Goal: Connect with others: Connect with other users

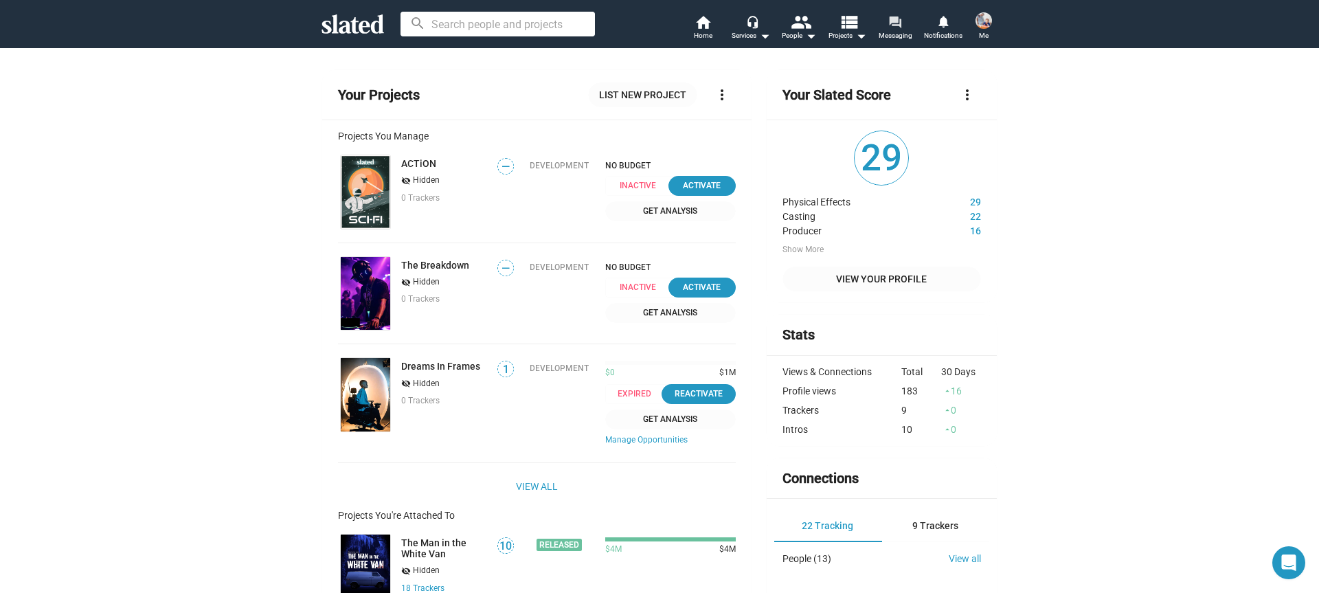
click at [901, 37] on span "Messaging" at bounding box center [896, 35] width 34 height 16
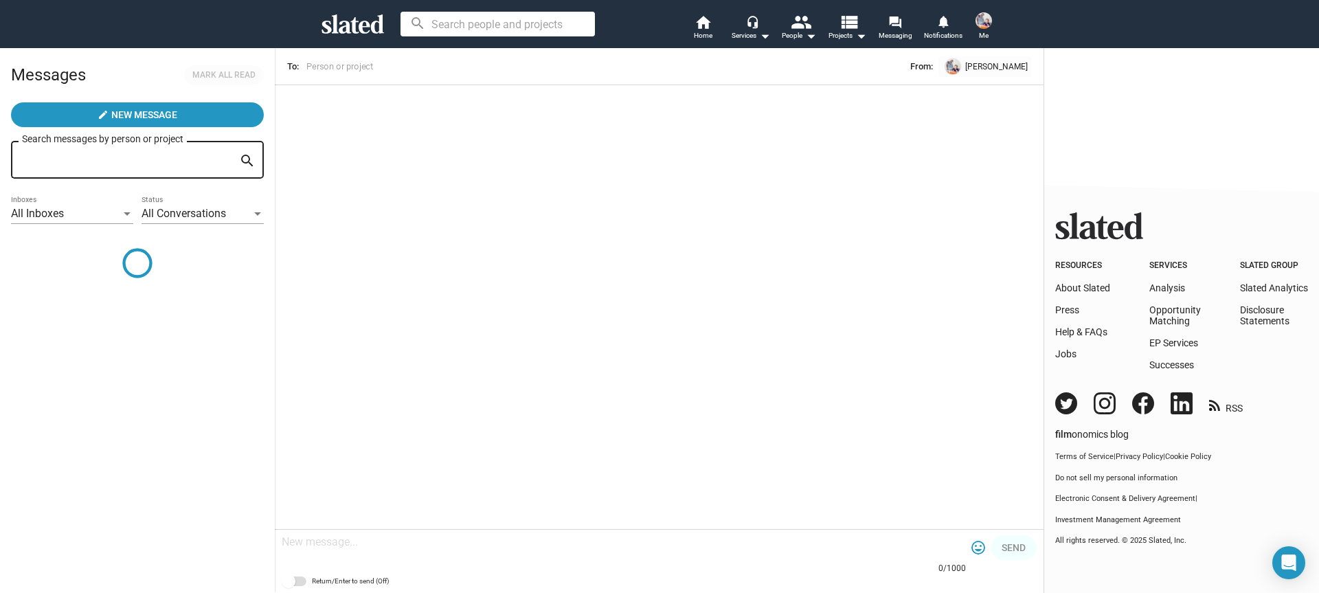
click at [994, 28] on span at bounding box center [984, 21] width 22 height 22
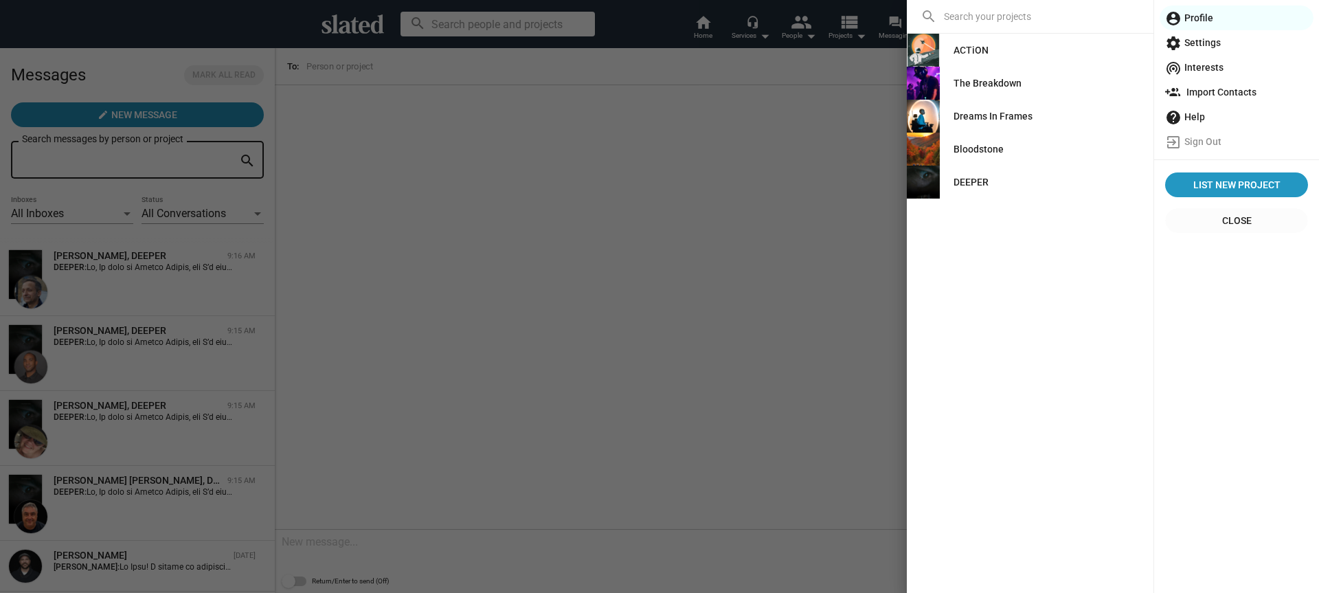
click at [985, 188] on div "DEEPER" at bounding box center [971, 182] width 35 height 25
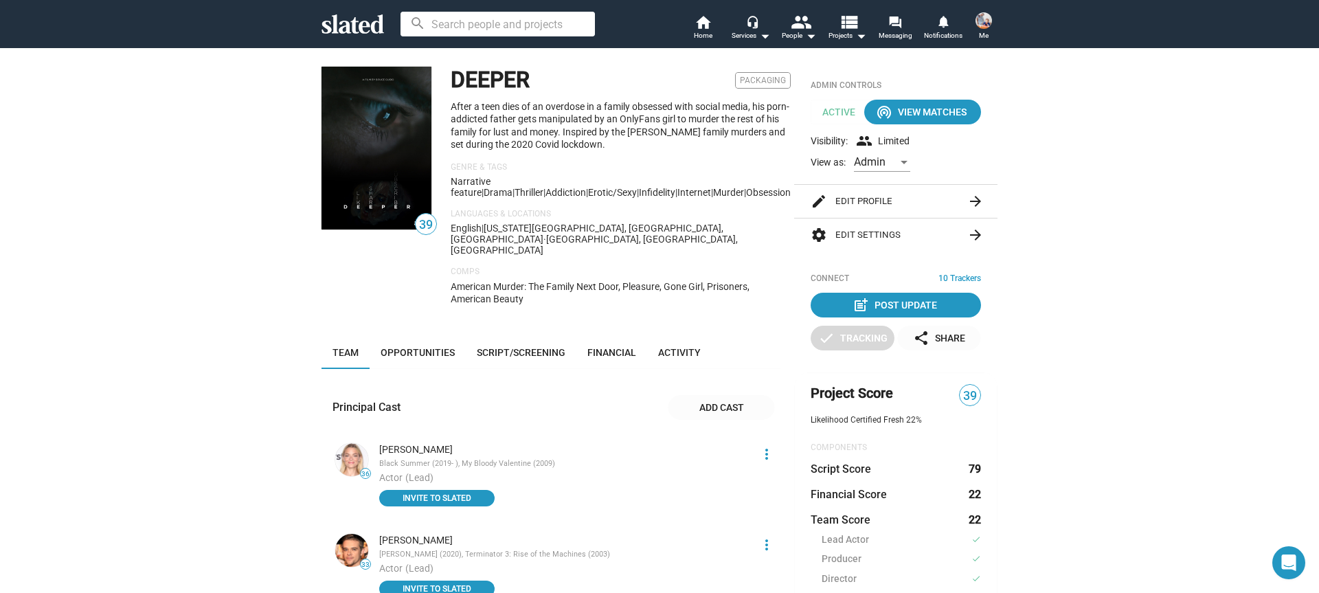
drag, startPoint x: 539, startPoint y: 80, endPoint x: 436, endPoint y: 77, distance: 103.1
click at [436, 77] on div "39 DEEPER Packaging After a teen dies of an overdose in a family obsessed with …" at bounding box center [551, 192] width 459 height 250
